Goal: Information Seeking & Learning: Learn about a topic

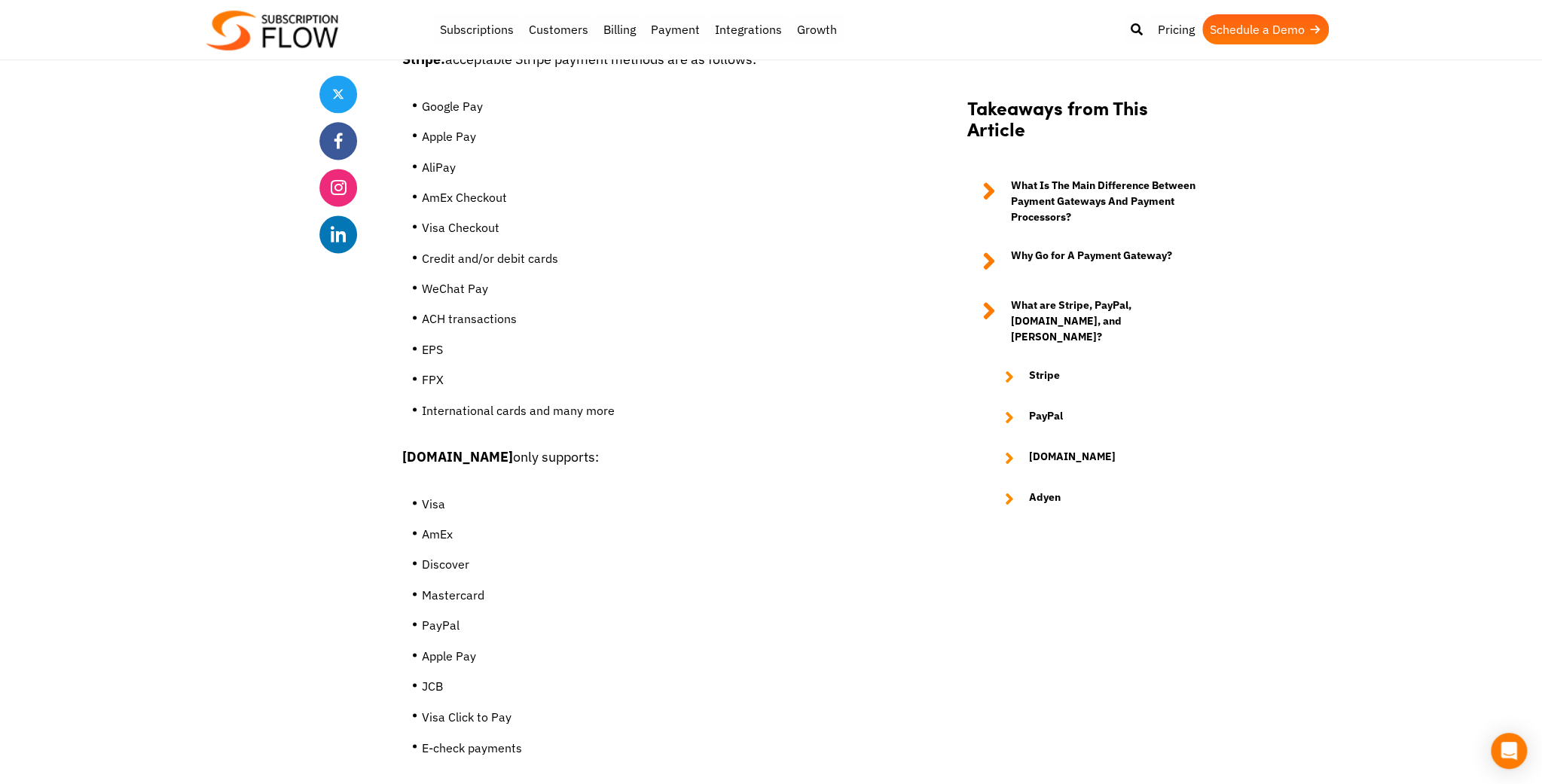
scroll to position [6132, 0]
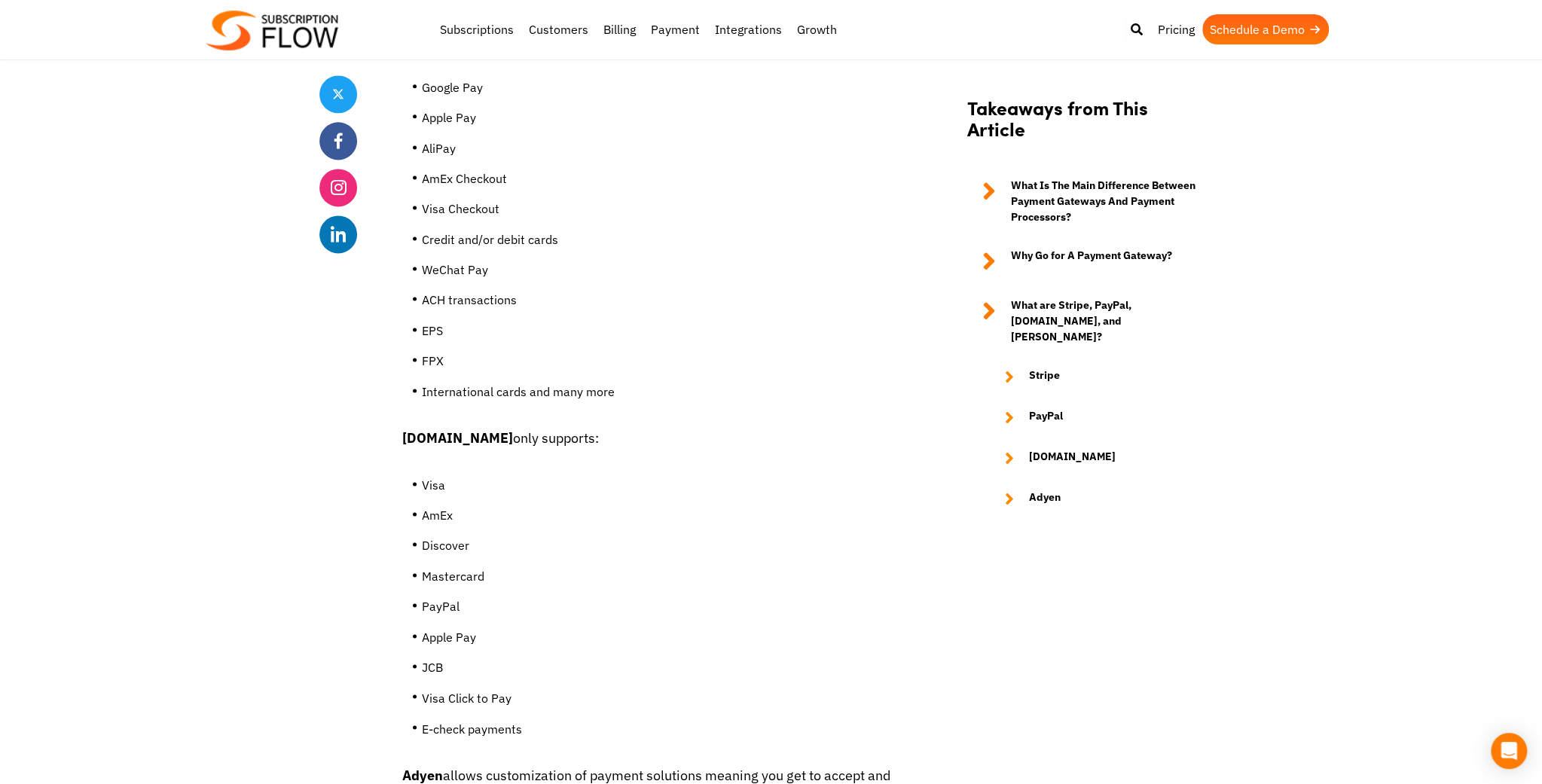
click at [790, 626] on li "Apple Pay" at bounding box center [660, 641] width 478 height 30
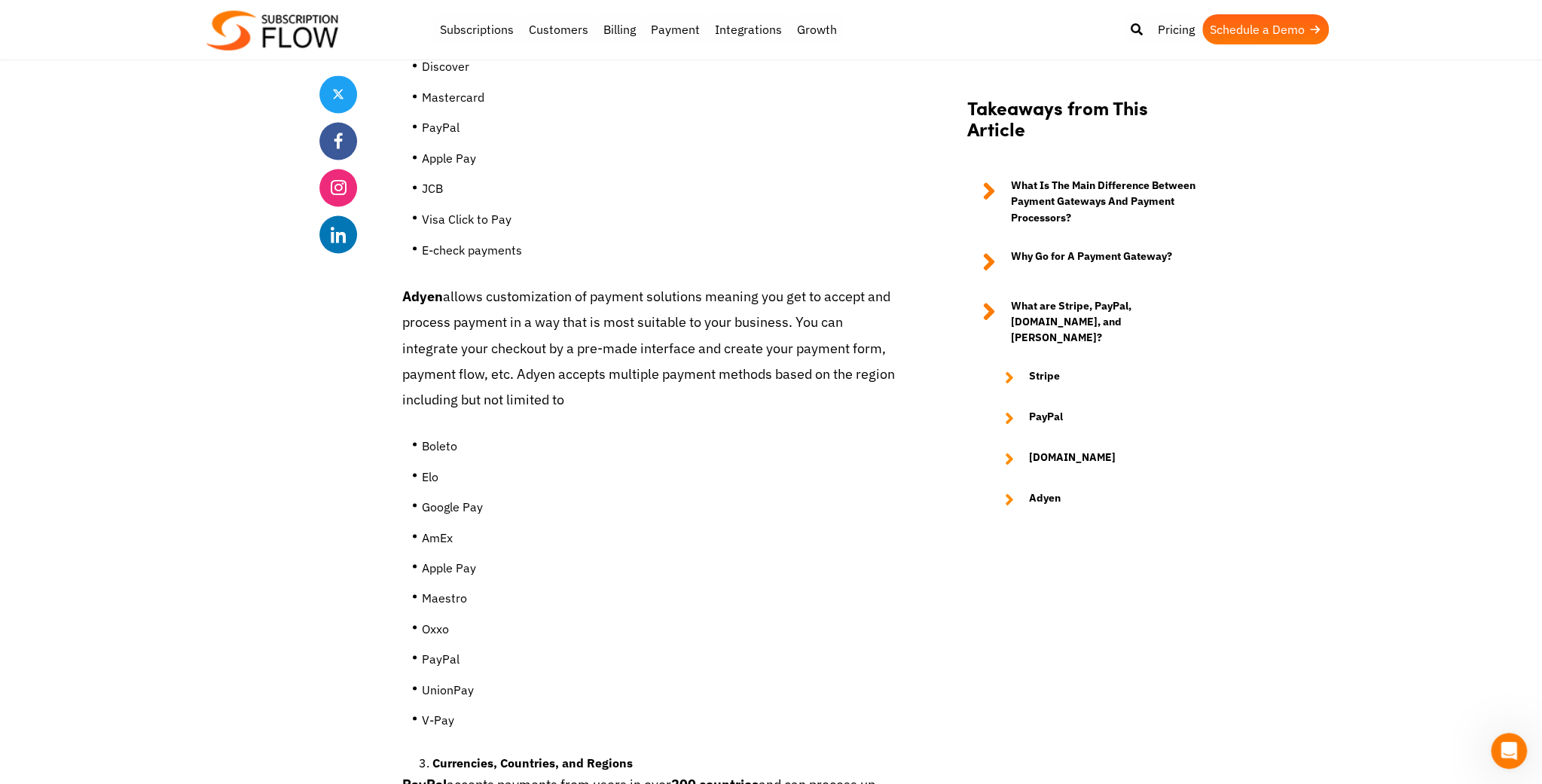
scroll to position [6610, 0]
click at [679, 556] on li "Apple Pay" at bounding box center [660, 571] width 478 height 30
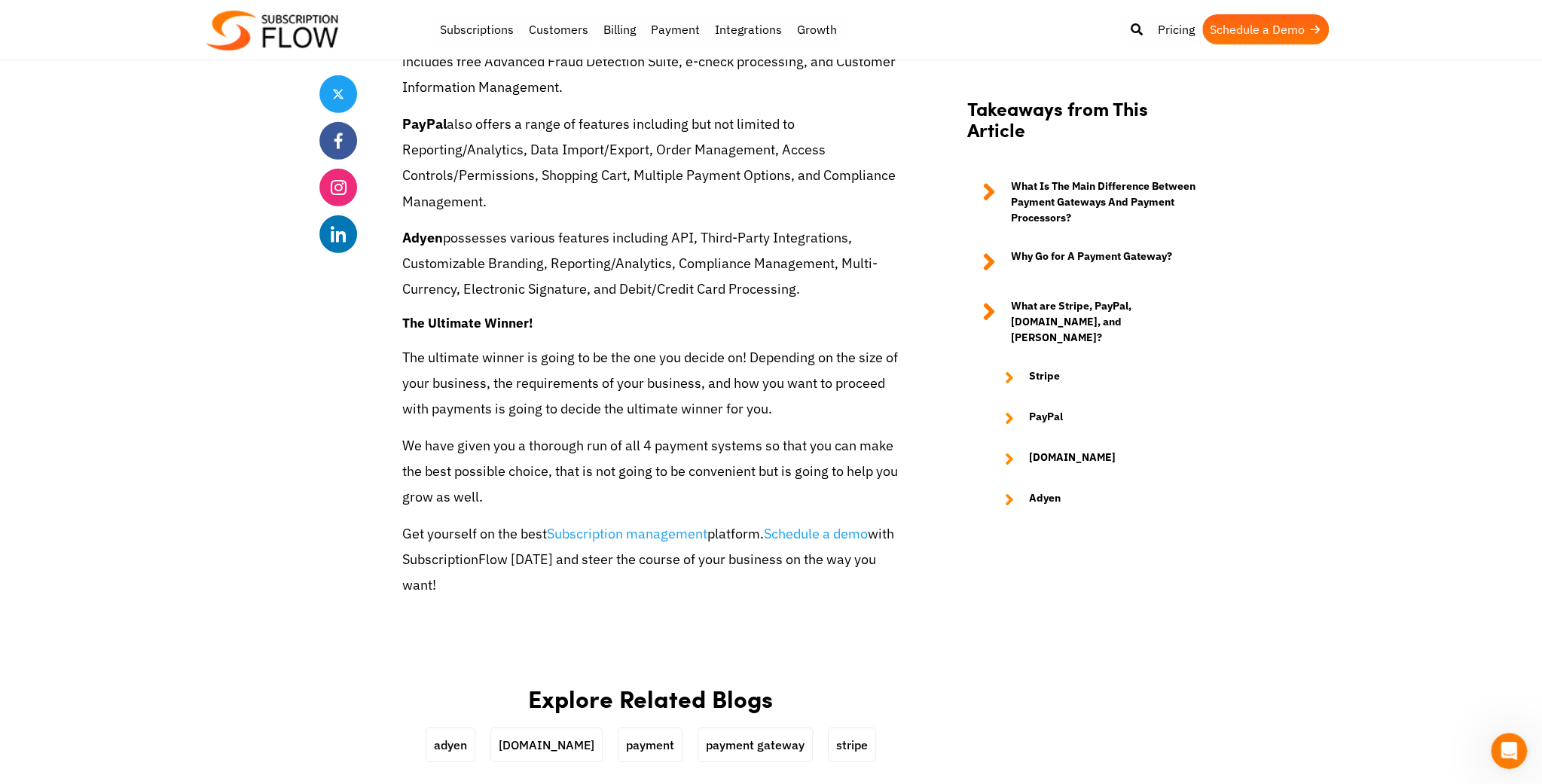
scroll to position [8253, 0]
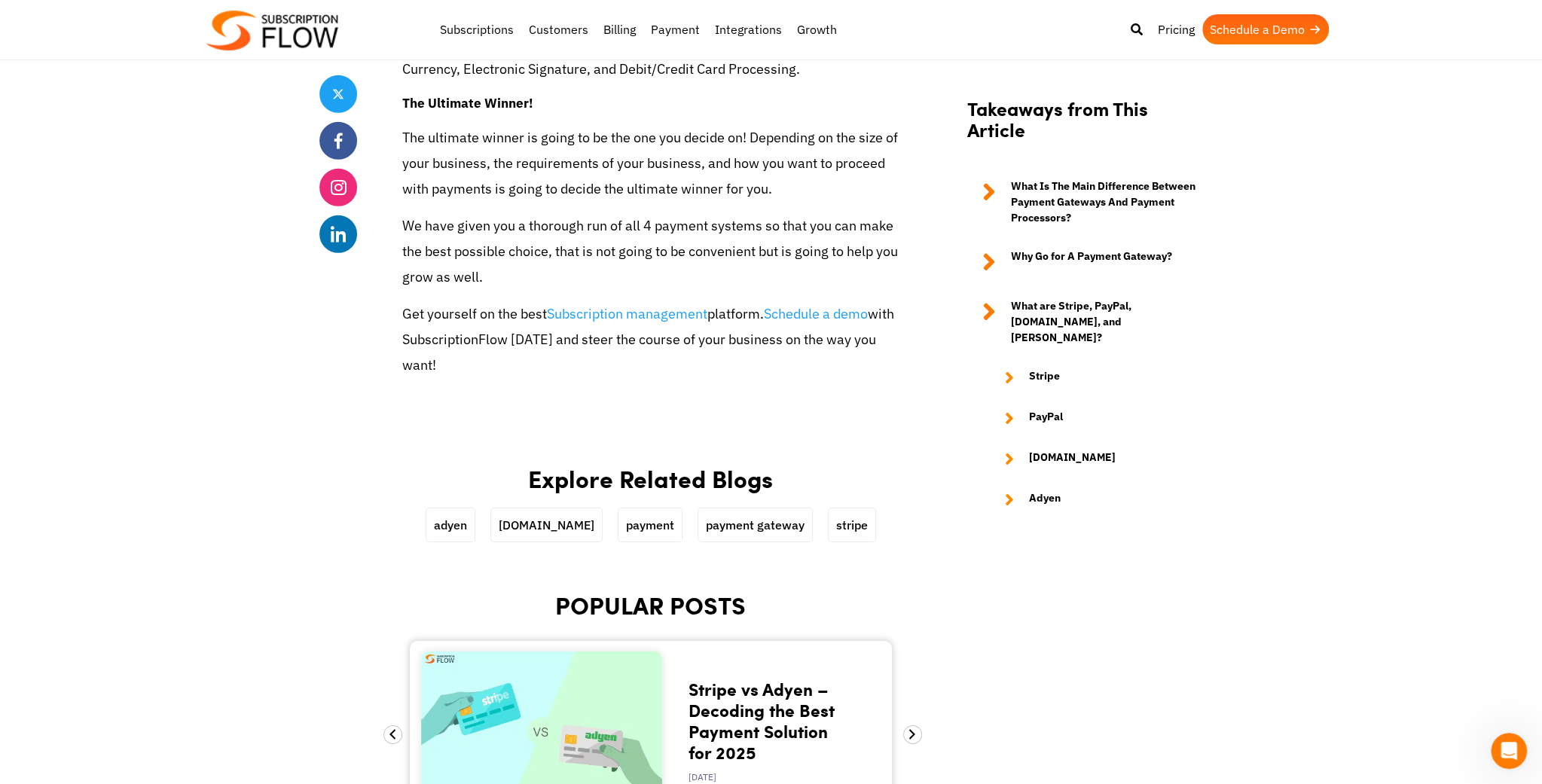
click at [804, 676] on link "Stripe vs Adyen – Decoding the Best Payment Solution for 2025" at bounding box center [761, 720] width 146 height 88
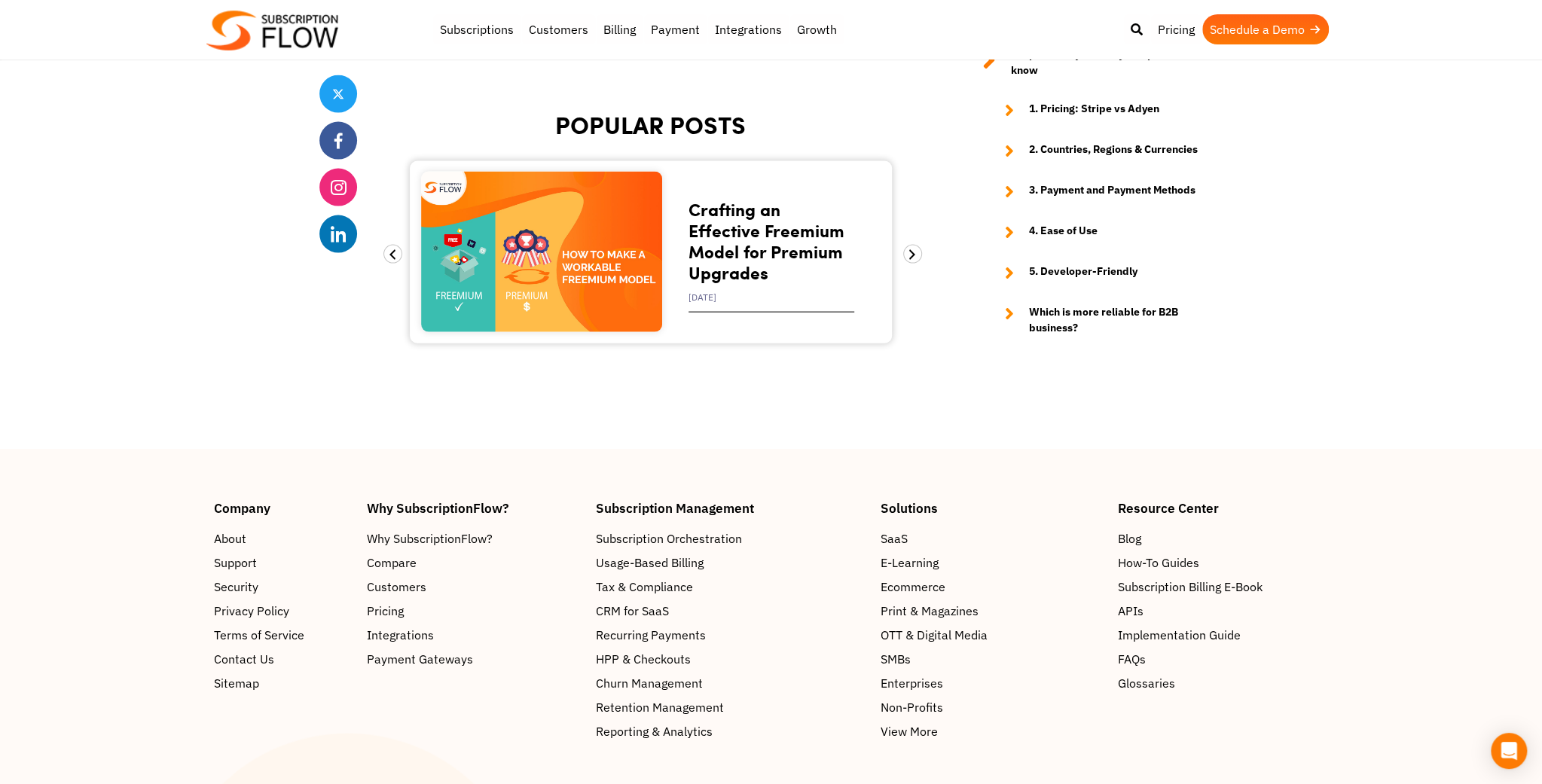
scroll to position [7120, 0]
